Goal: Transaction & Acquisition: Download file/media

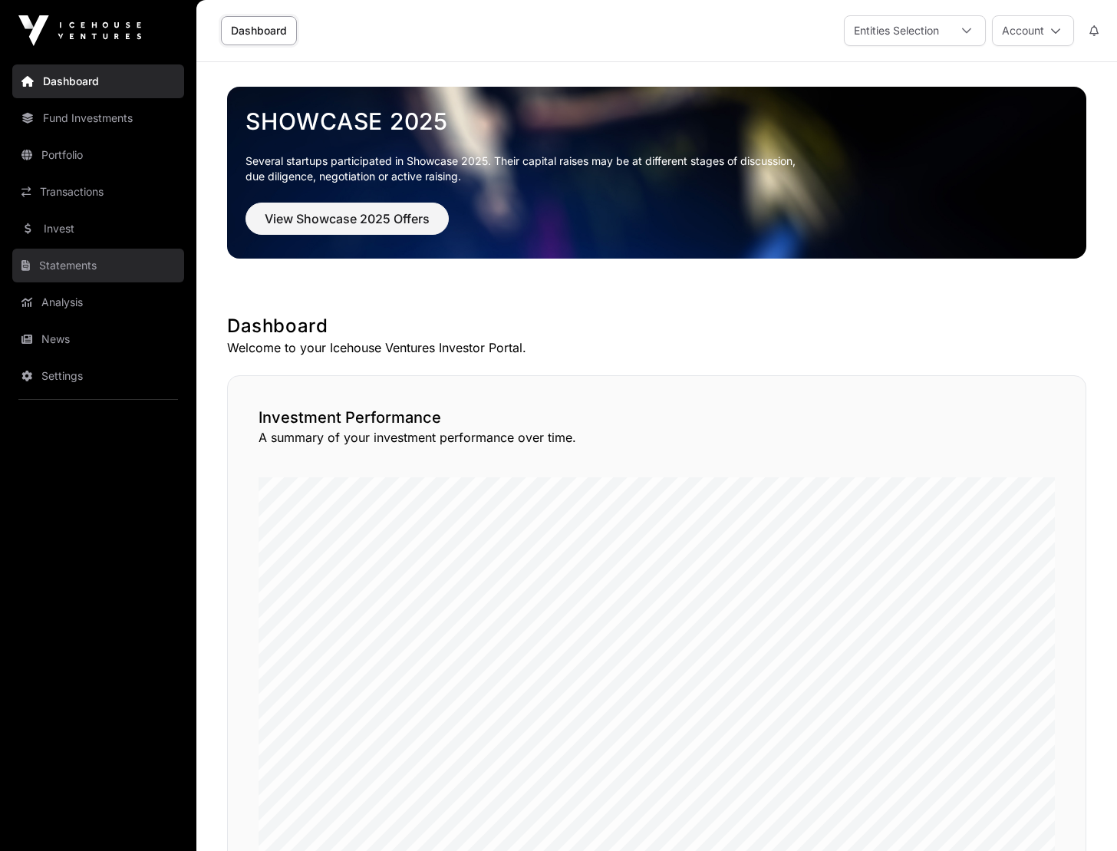
click at [84, 260] on link "Statements" at bounding box center [98, 266] width 172 height 34
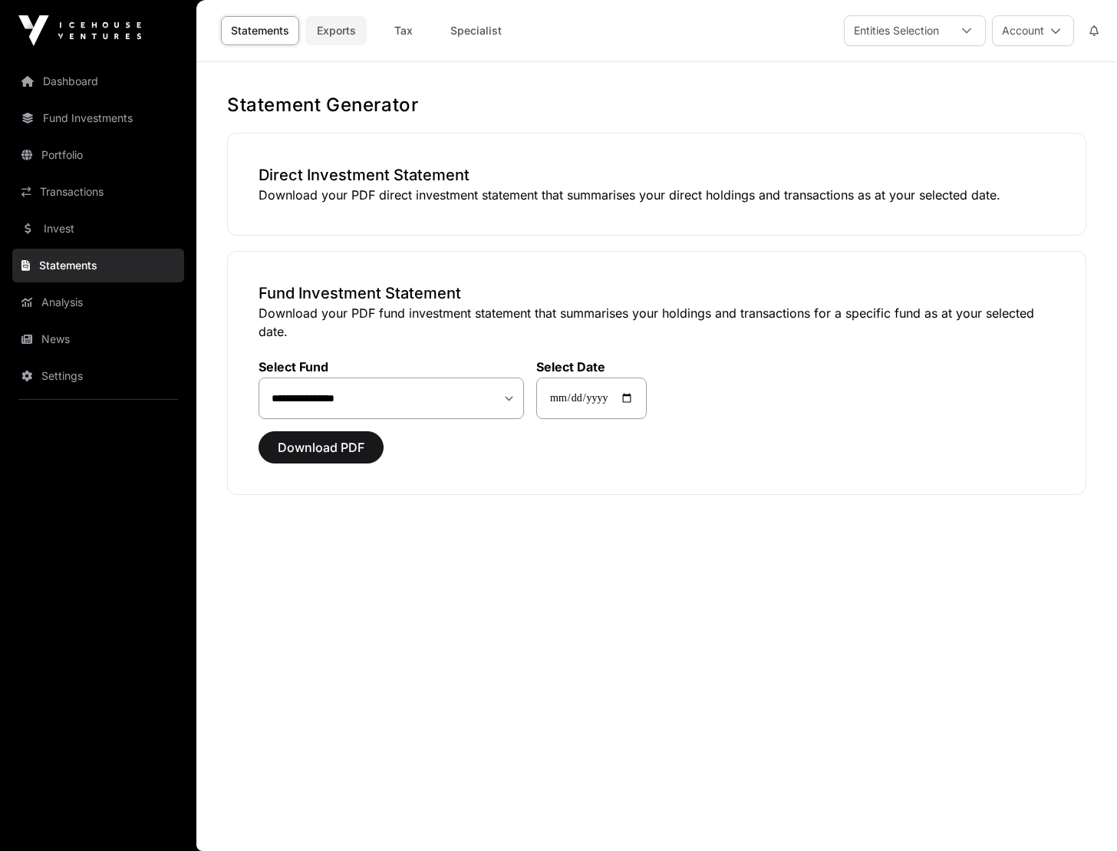
click at [346, 36] on link "Exports" at bounding box center [335, 30] width 61 height 29
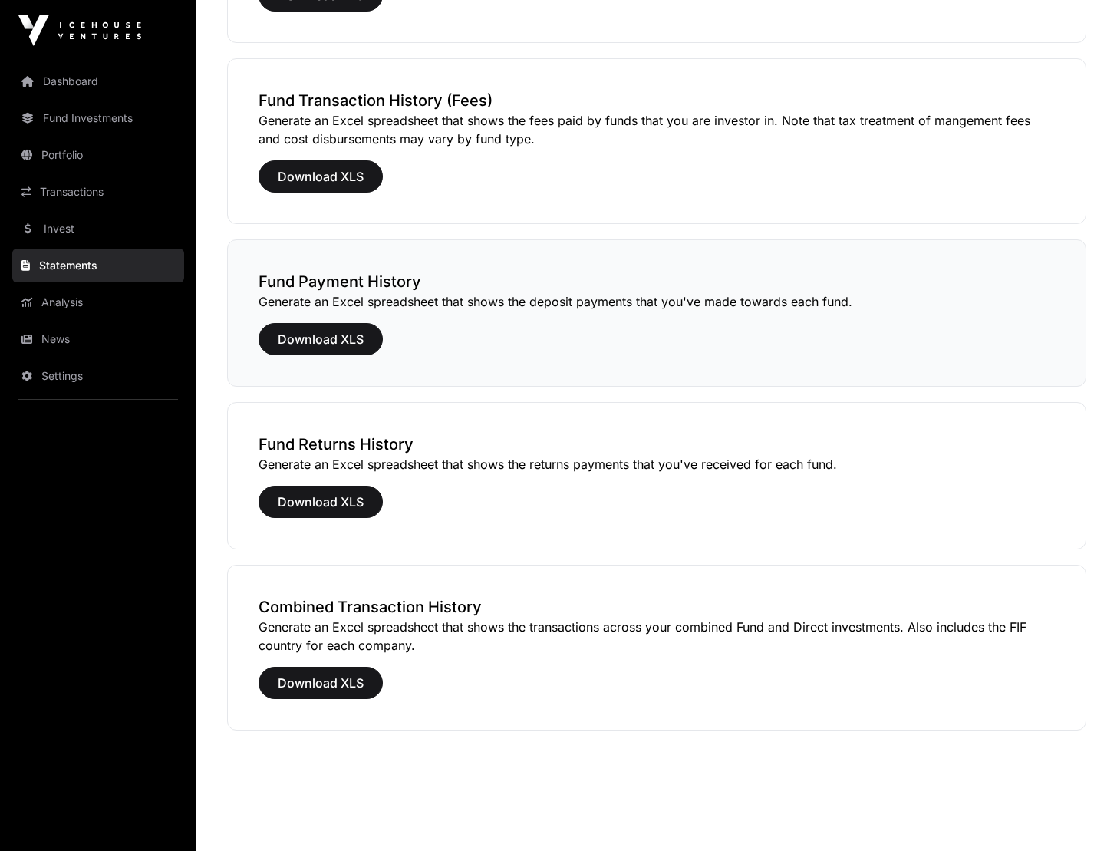
scroll to position [744, 0]
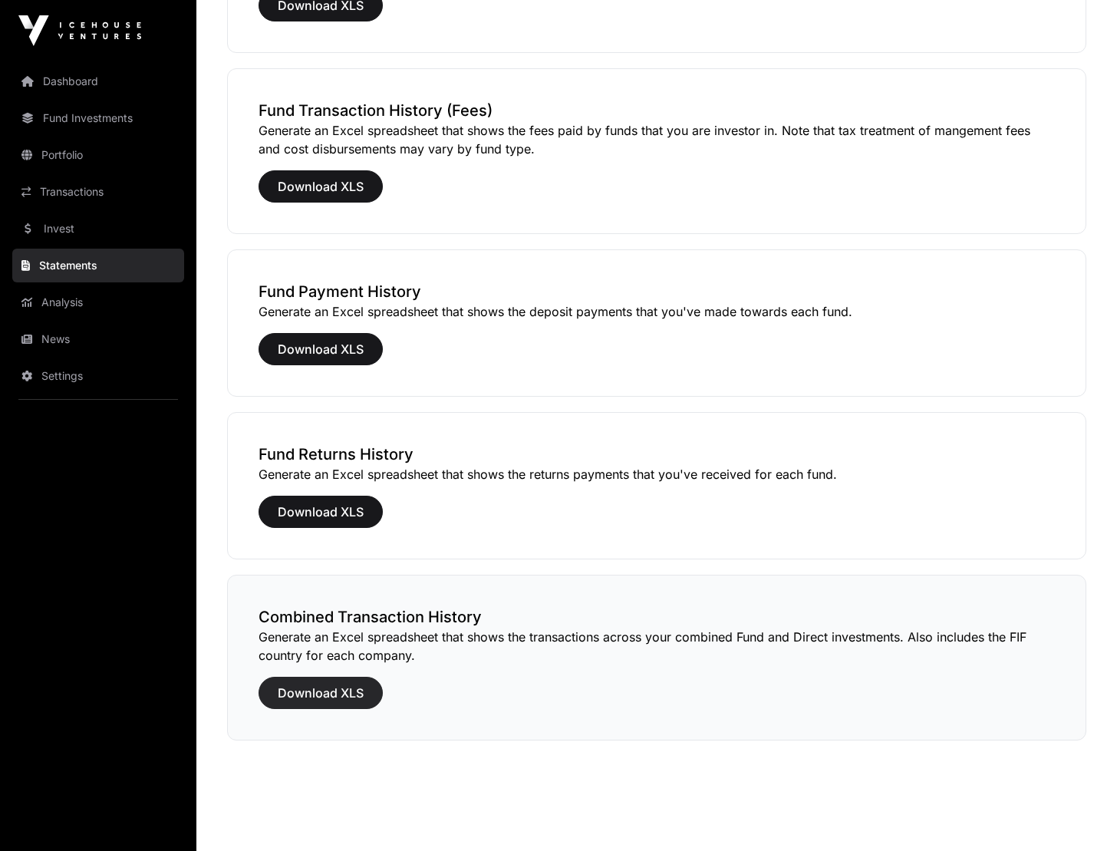
click at [322, 695] on span "Download XLS" at bounding box center [321, 693] width 86 height 18
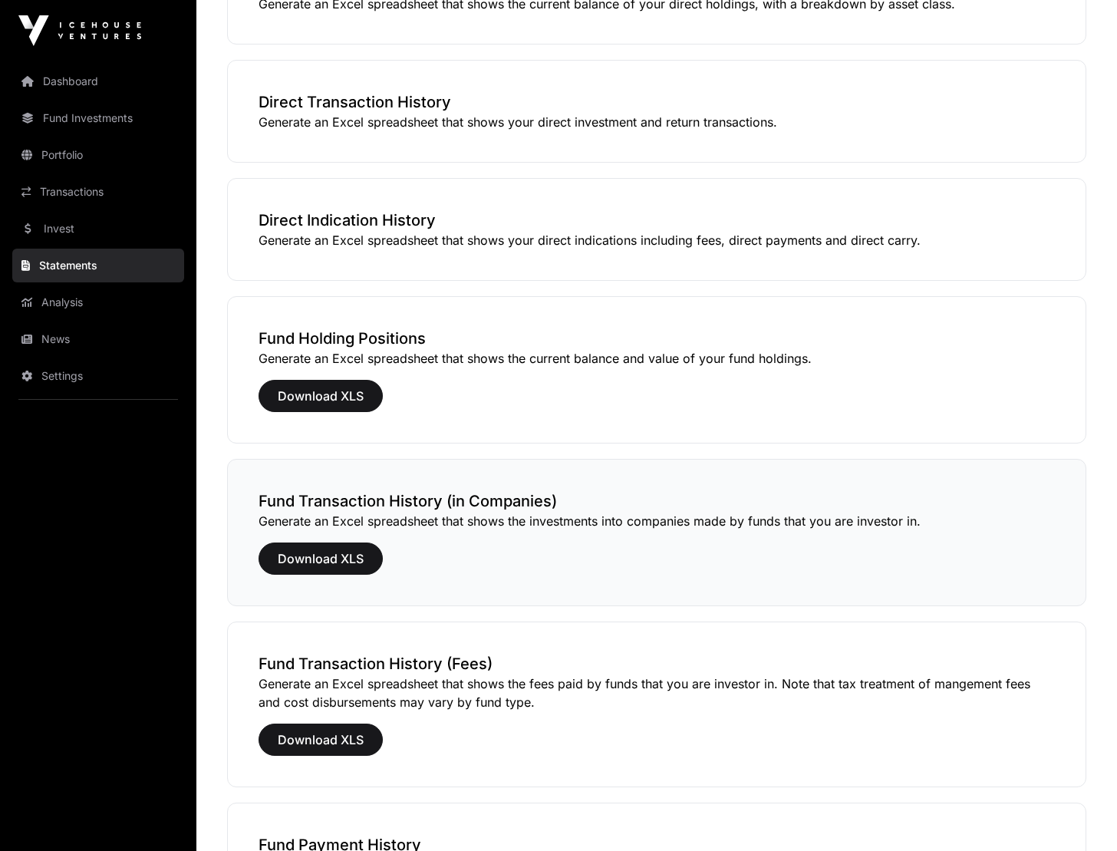
scroll to position [181, 0]
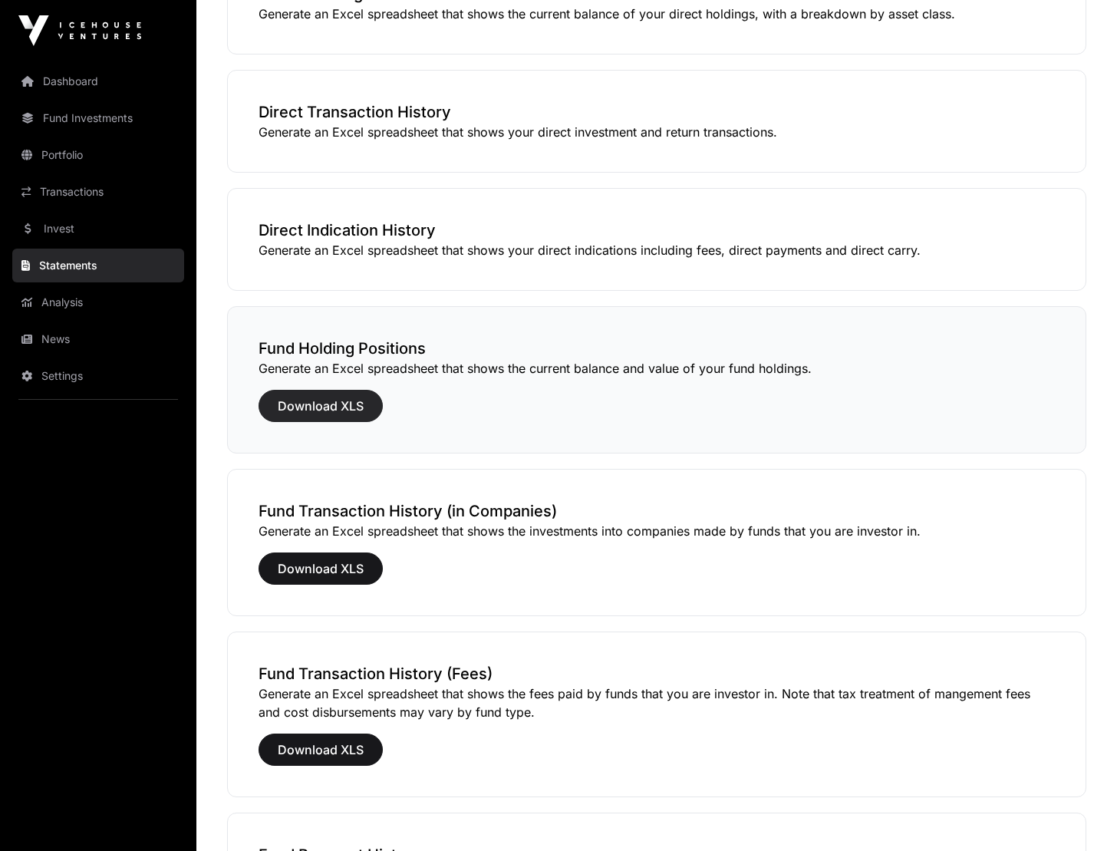
click at [345, 402] on span "Download XLS" at bounding box center [321, 406] width 86 height 18
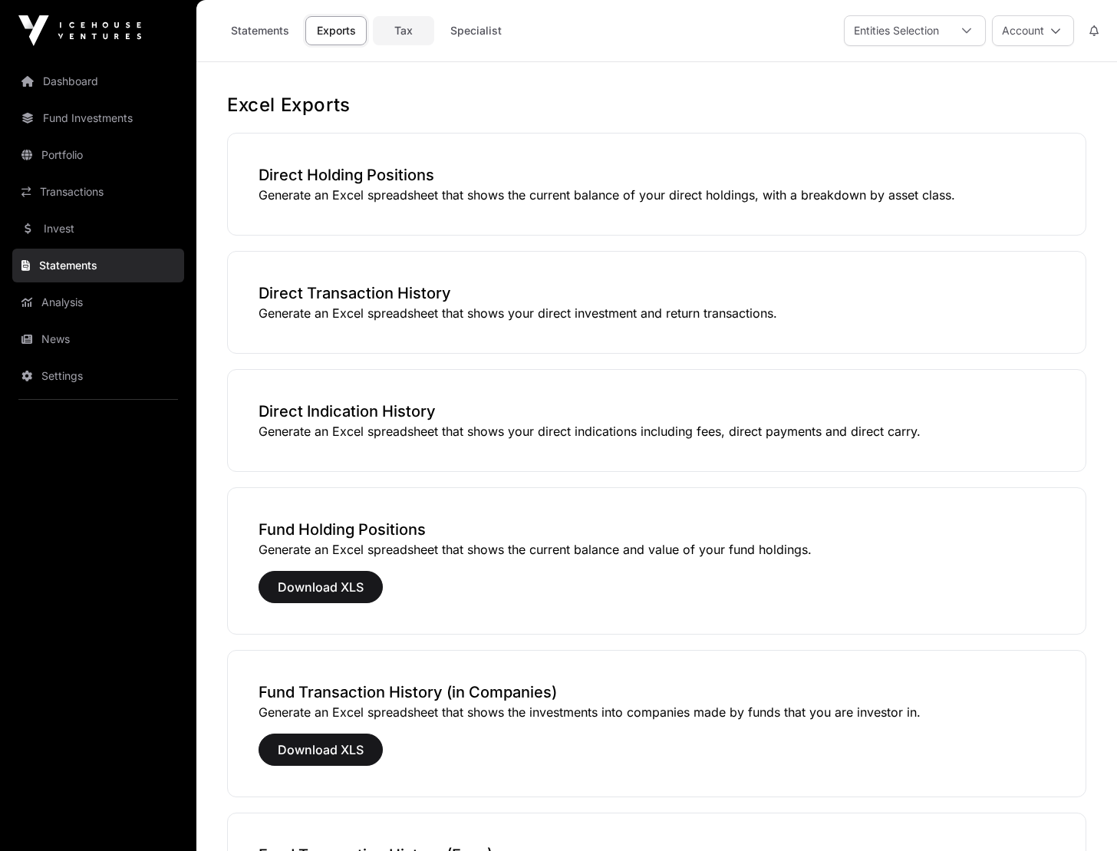
scroll to position [0, 0]
click at [403, 33] on link "Tax" at bounding box center [403, 30] width 61 height 29
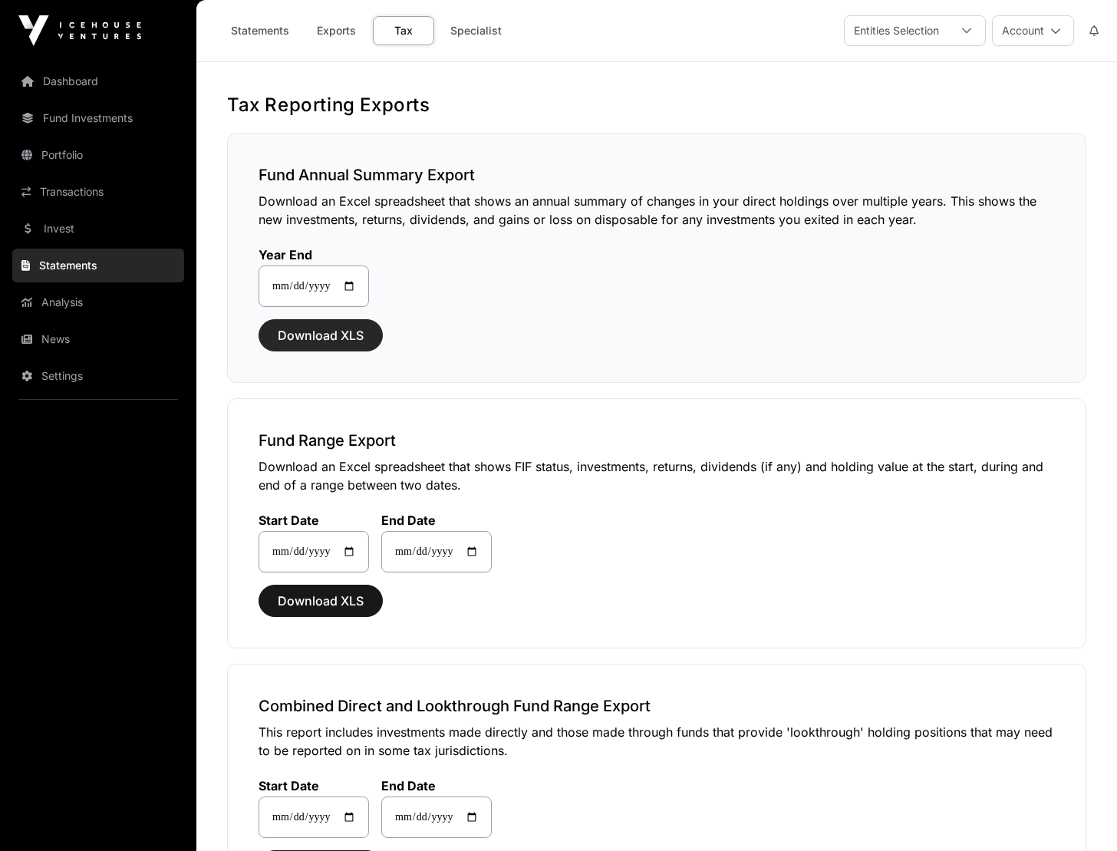
click at [328, 340] on span "Download XLS" at bounding box center [321, 335] width 86 height 18
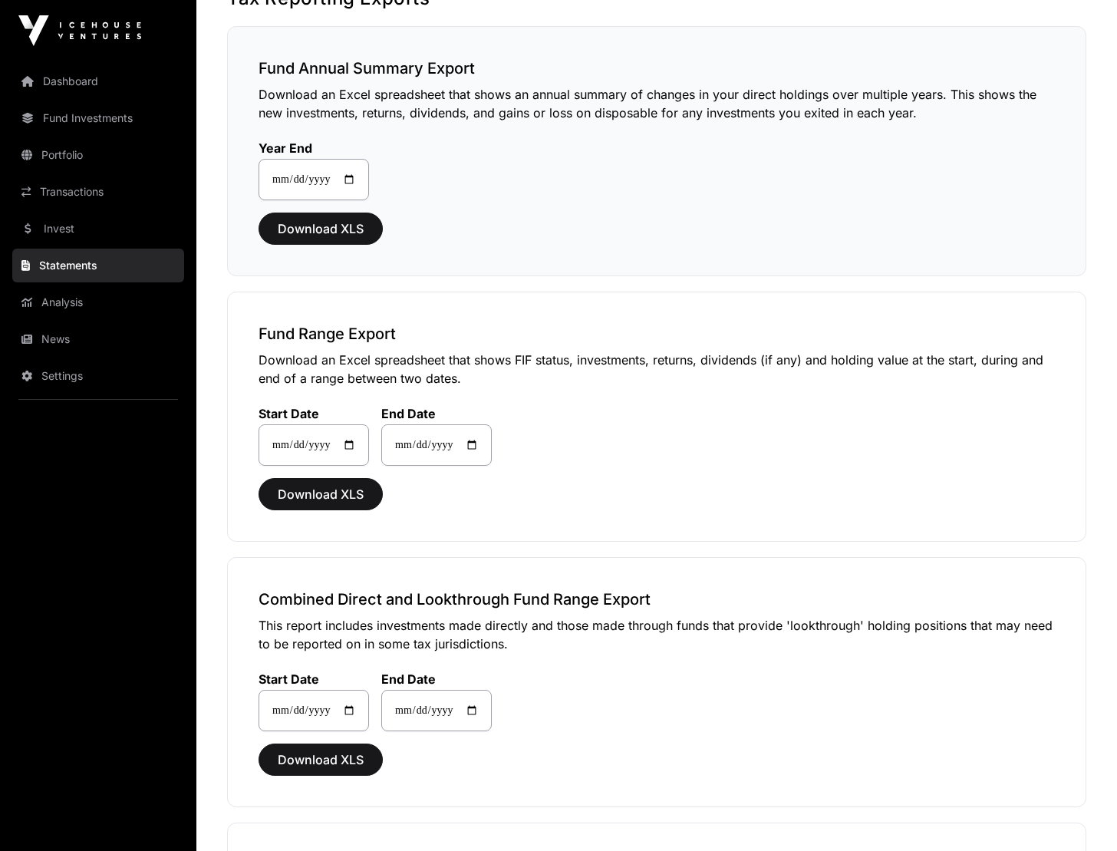
scroll to position [108, 0]
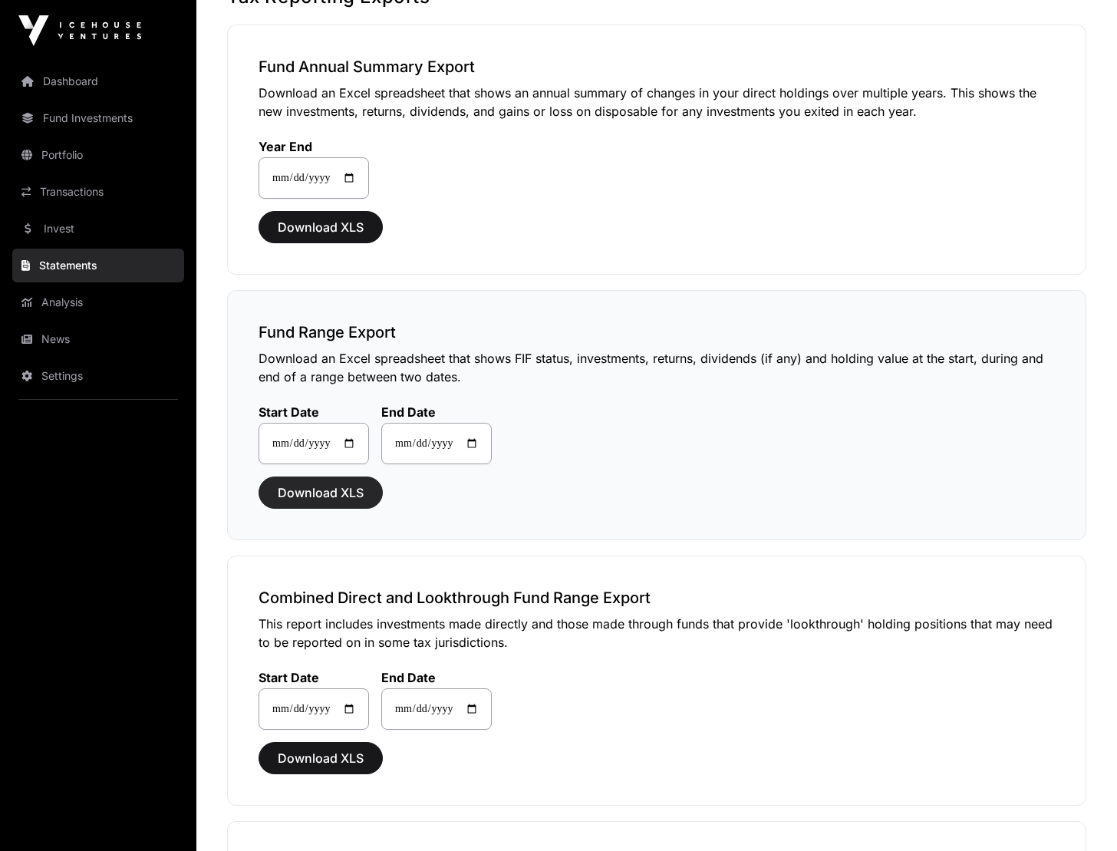
click at [338, 492] on span "Download XLS" at bounding box center [321, 492] width 86 height 18
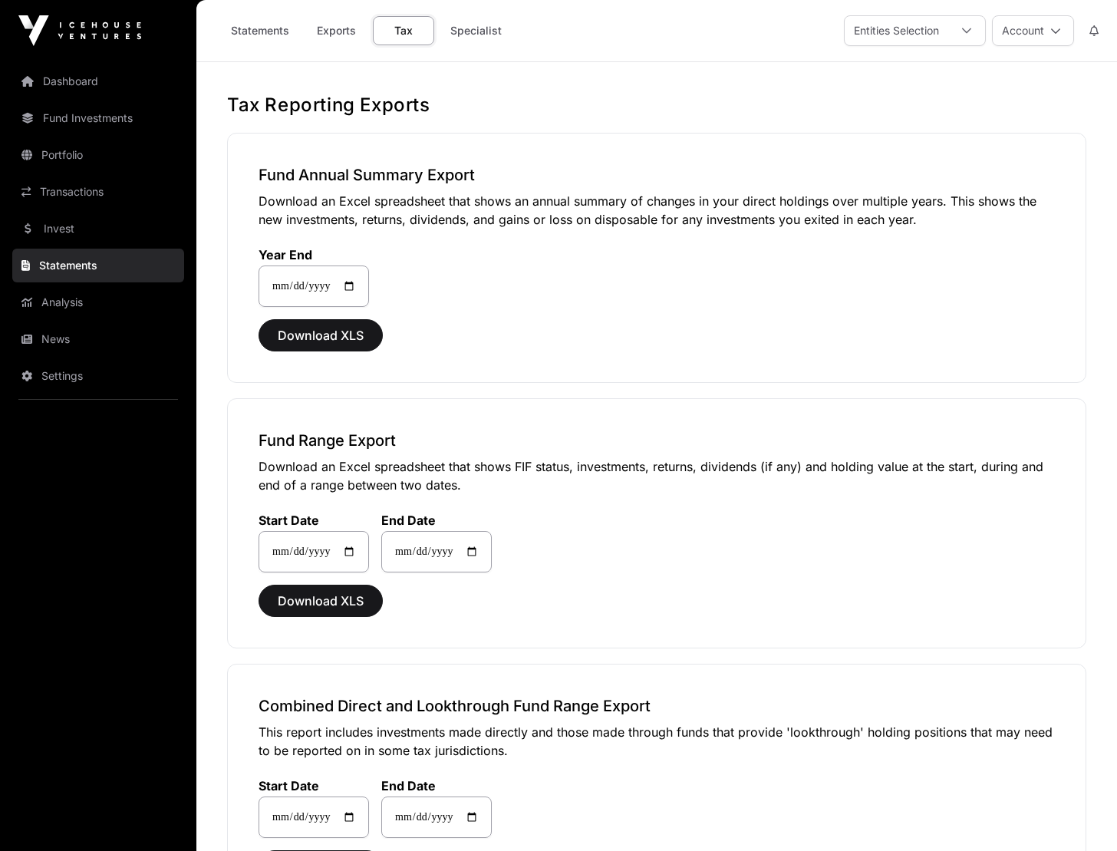
scroll to position [0, 0]
click at [486, 35] on link "Specialist" at bounding box center [475, 30] width 71 height 29
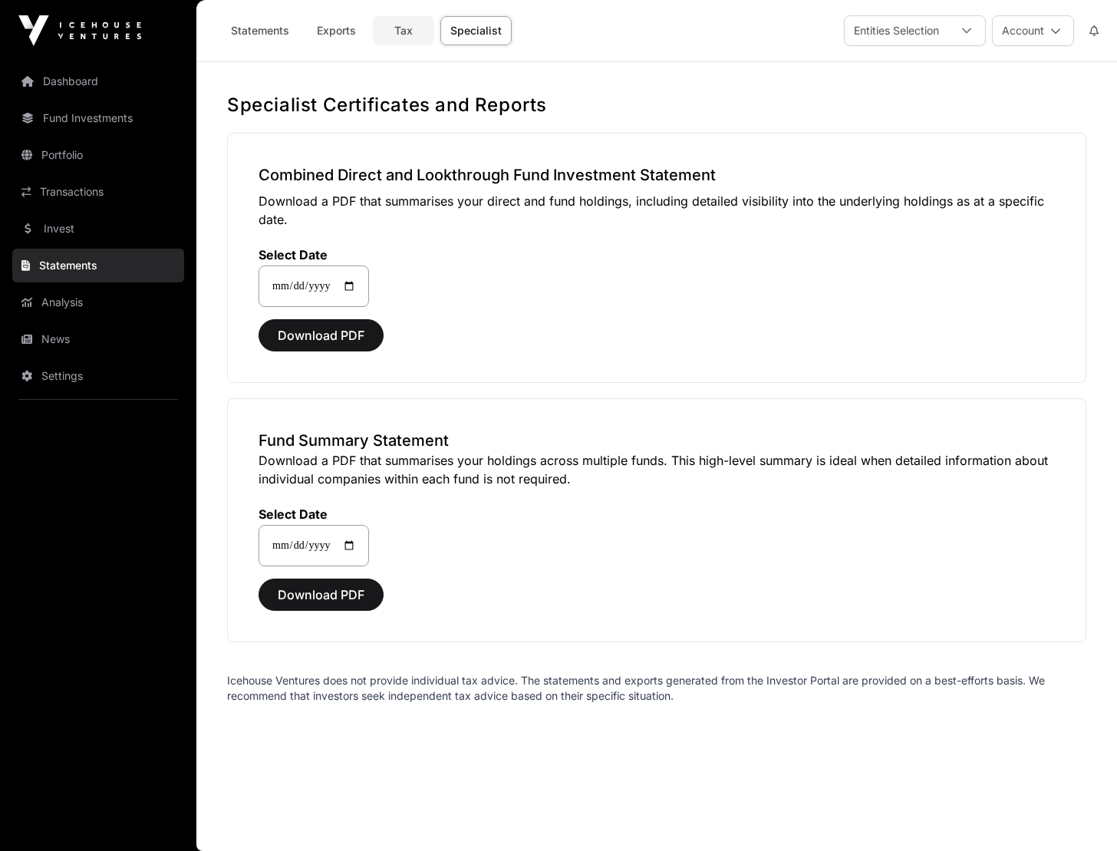
click at [413, 30] on link "Tax" at bounding box center [403, 30] width 61 height 29
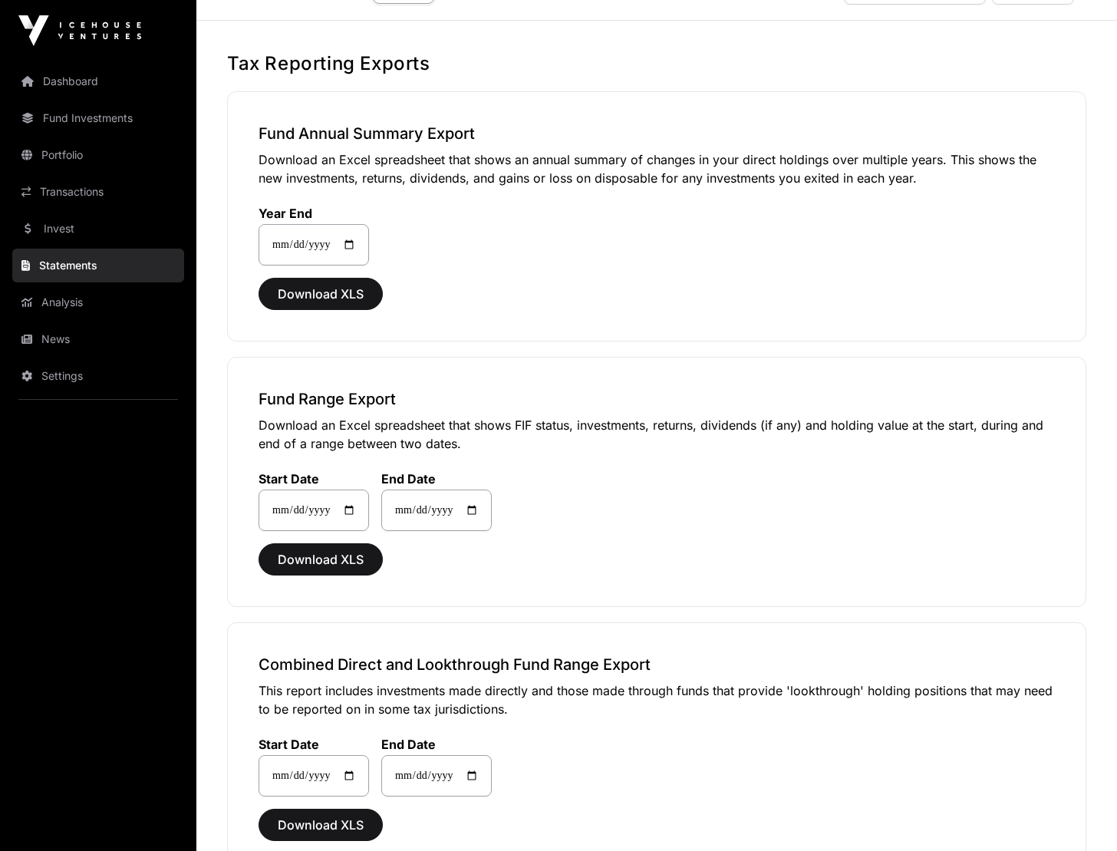
scroll to position [41, 0]
click at [349, 295] on span "Download XLS" at bounding box center [321, 294] width 86 height 18
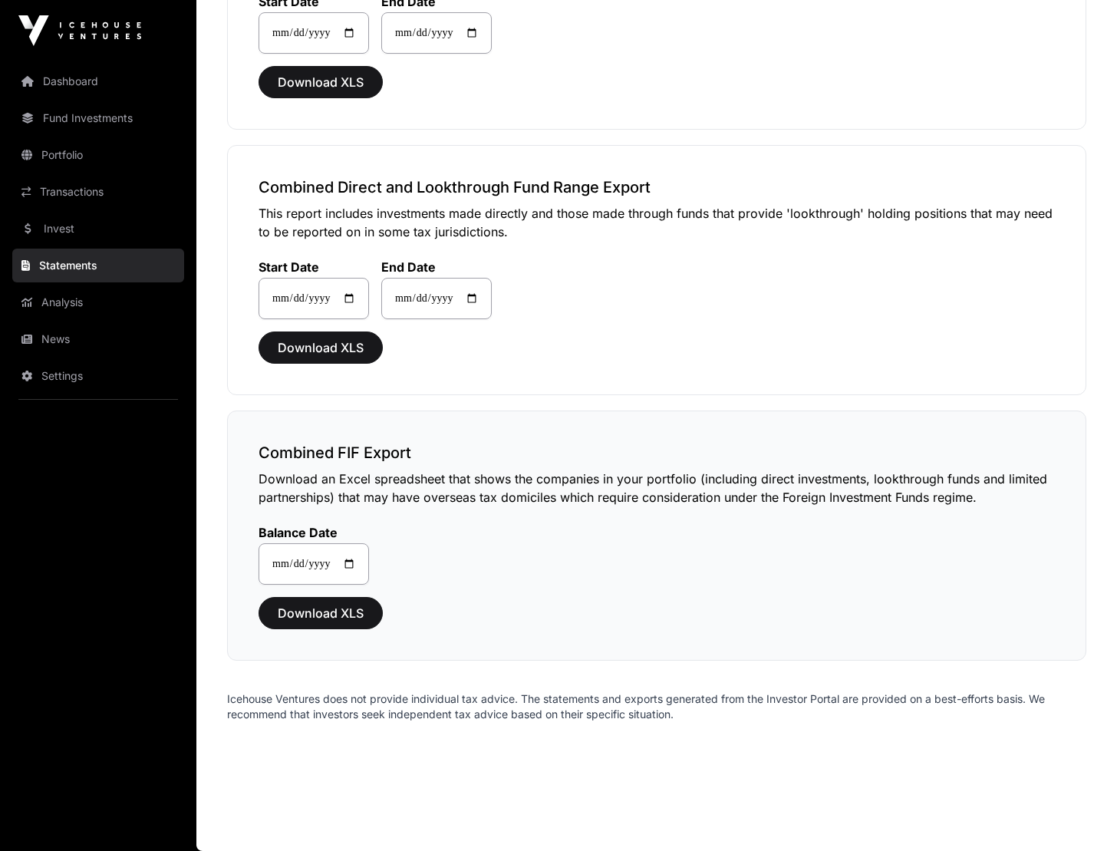
scroll to position [519, 0]
click at [318, 618] on span "Download XLS" at bounding box center [321, 613] width 86 height 18
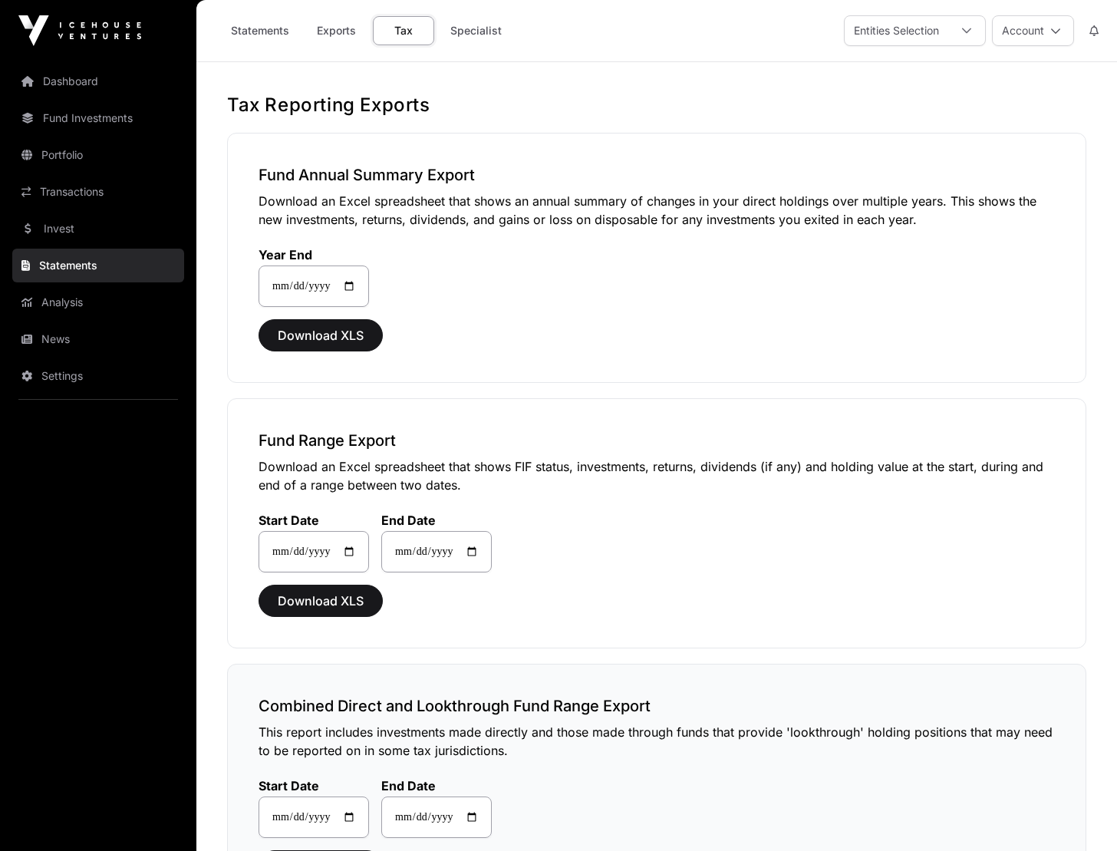
scroll to position [0, 0]
